Goal: Use online tool/utility: Use online tool/utility

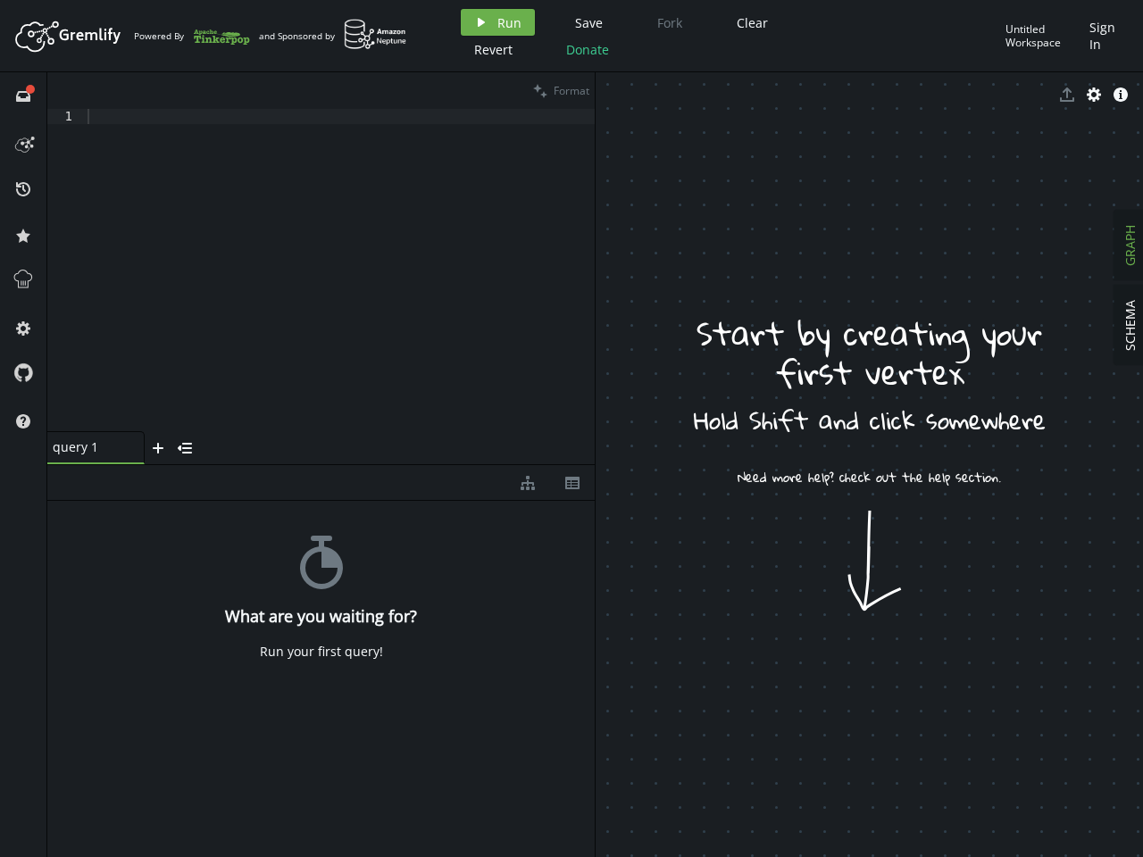
click at [497, 22] on span "Run" at bounding box center [509, 22] width 24 height 17
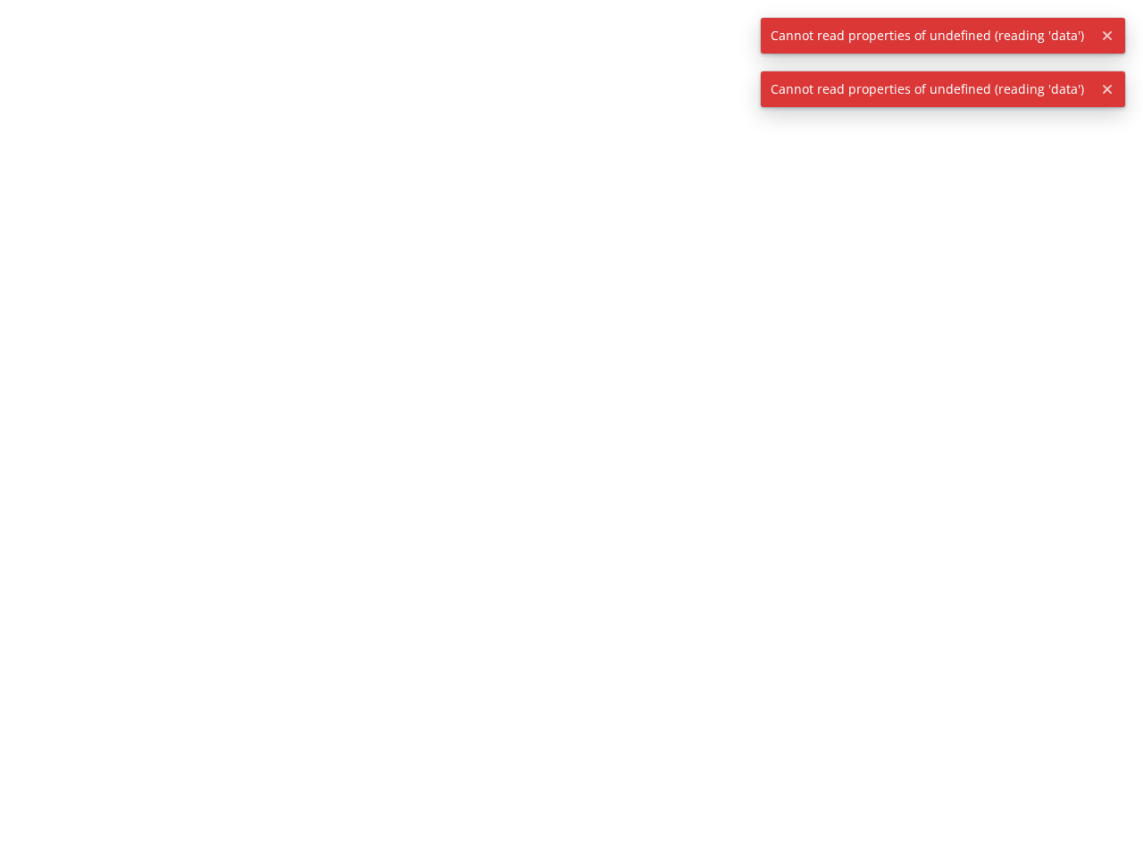
click at [586, 22] on div at bounding box center [571, 428] width 1143 height 857
click at [749, 22] on div at bounding box center [571, 428] width 1143 height 857
click at [491, 49] on div at bounding box center [571, 428] width 1143 height 857
click at [585, 49] on div at bounding box center [571, 428] width 1143 height 857
click at [1043, 36] on span "Cannot read properties of undefined (reading 'data')" at bounding box center [927, 36] width 333 height 36
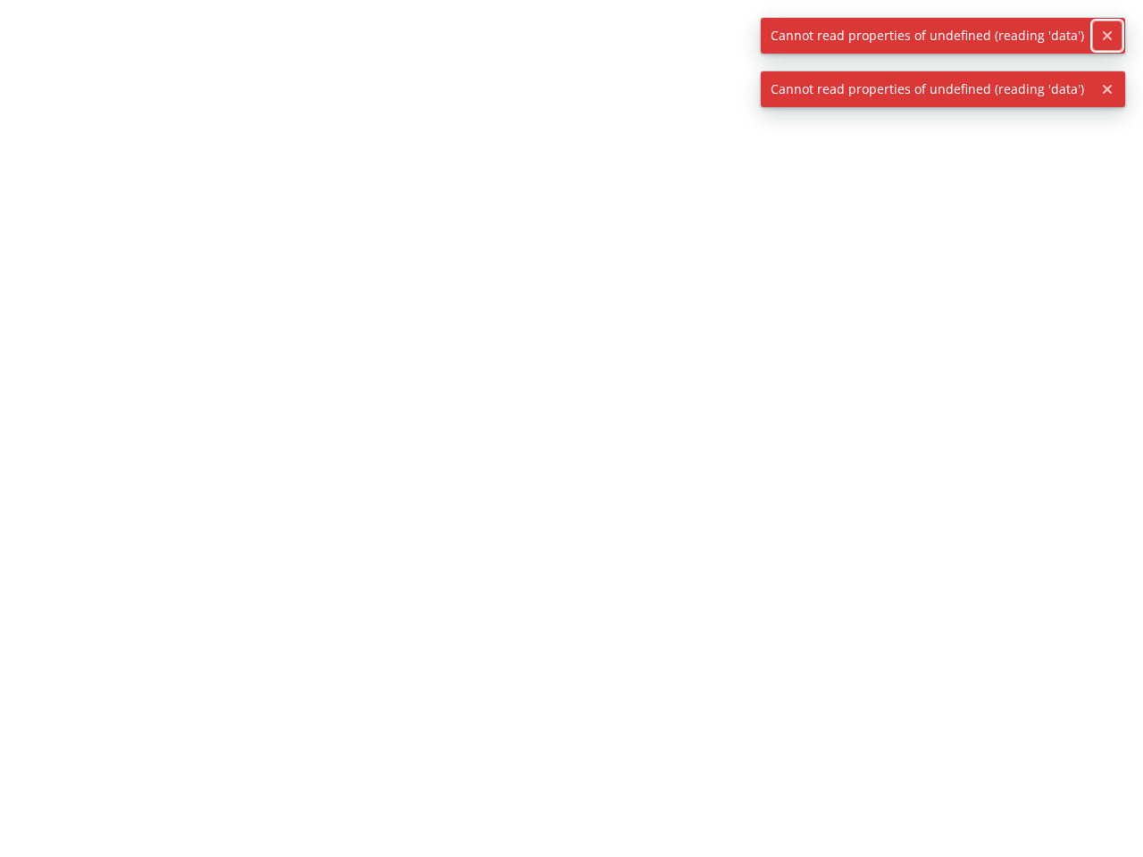
click at [1105, 36] on icon "button" at bounding box center [1107, 35] width 9 height 9
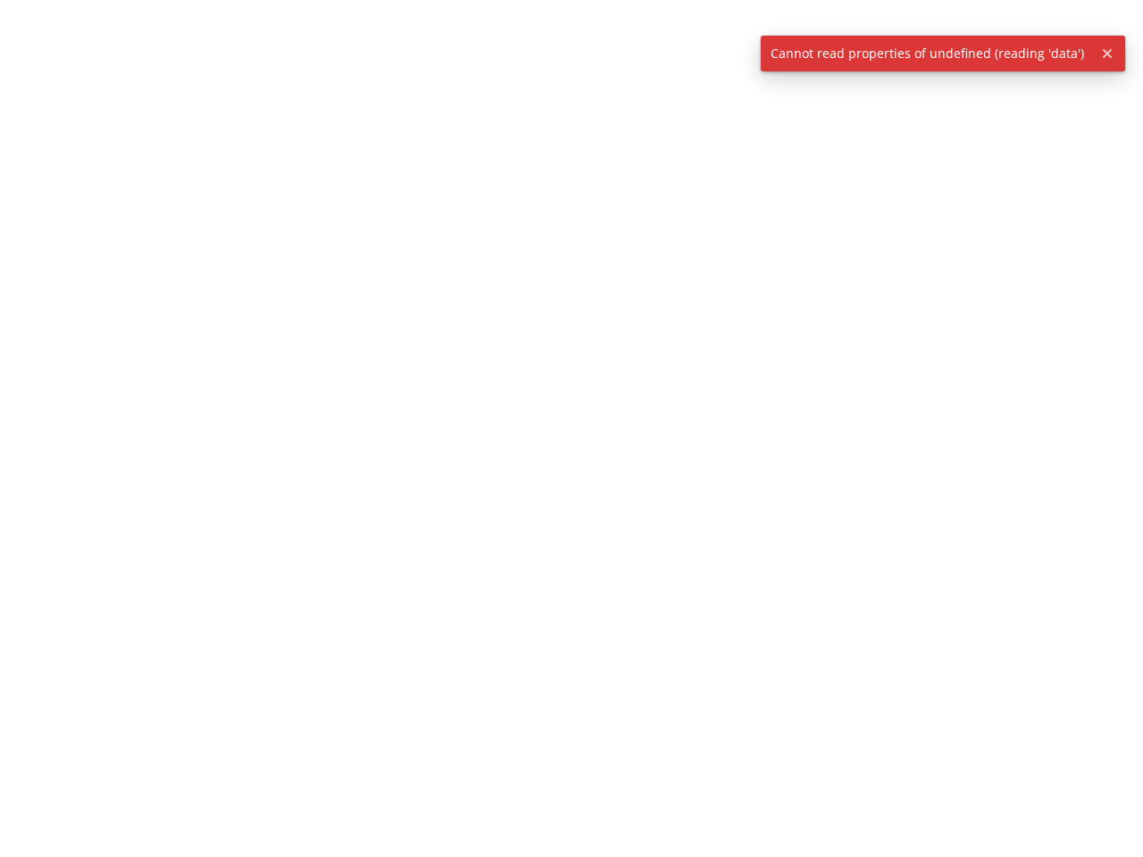
click at [23, 96] on div at bounding box center [571, 428] width 1143 height 857
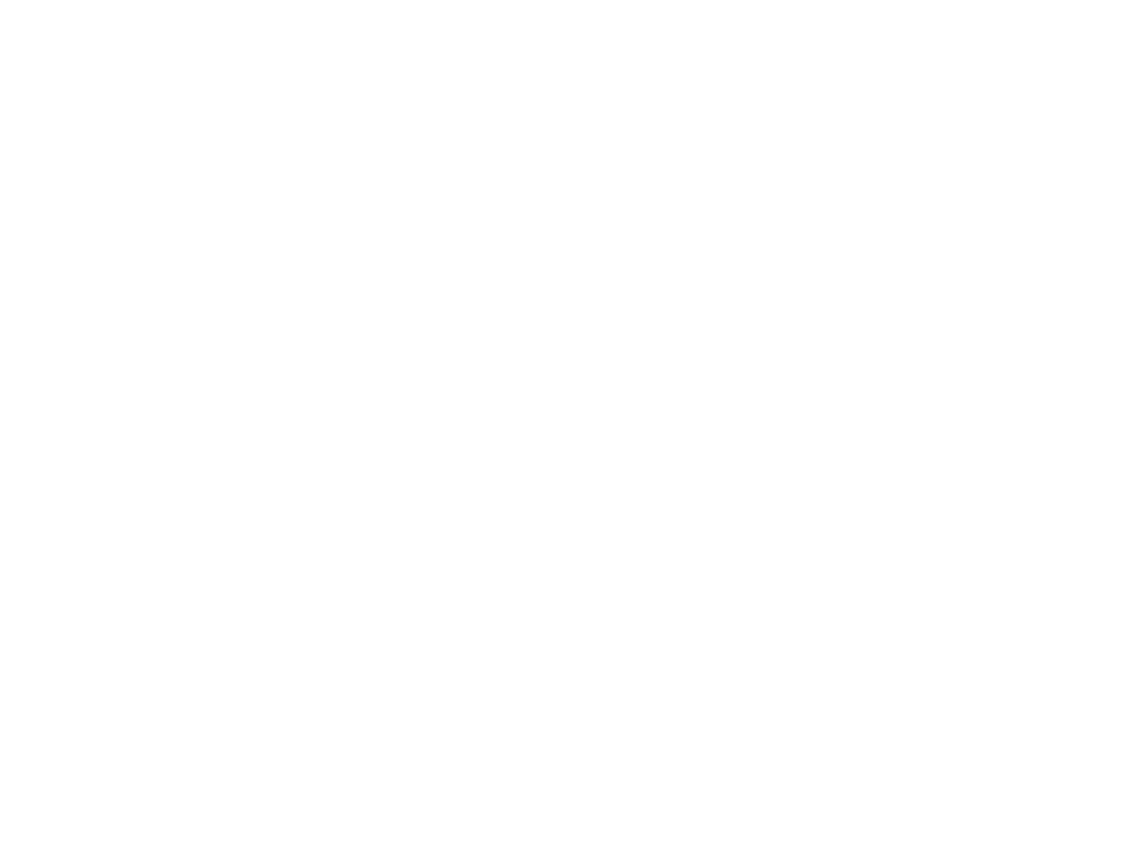
click at [23, 142] on div at bounding box center [571, 428] width 1143 height 857
click at [23, 188] on div at bounding box center [571, 428] width 1143 height 857
